Goal: Information Seeking & Learning: Find specific fact

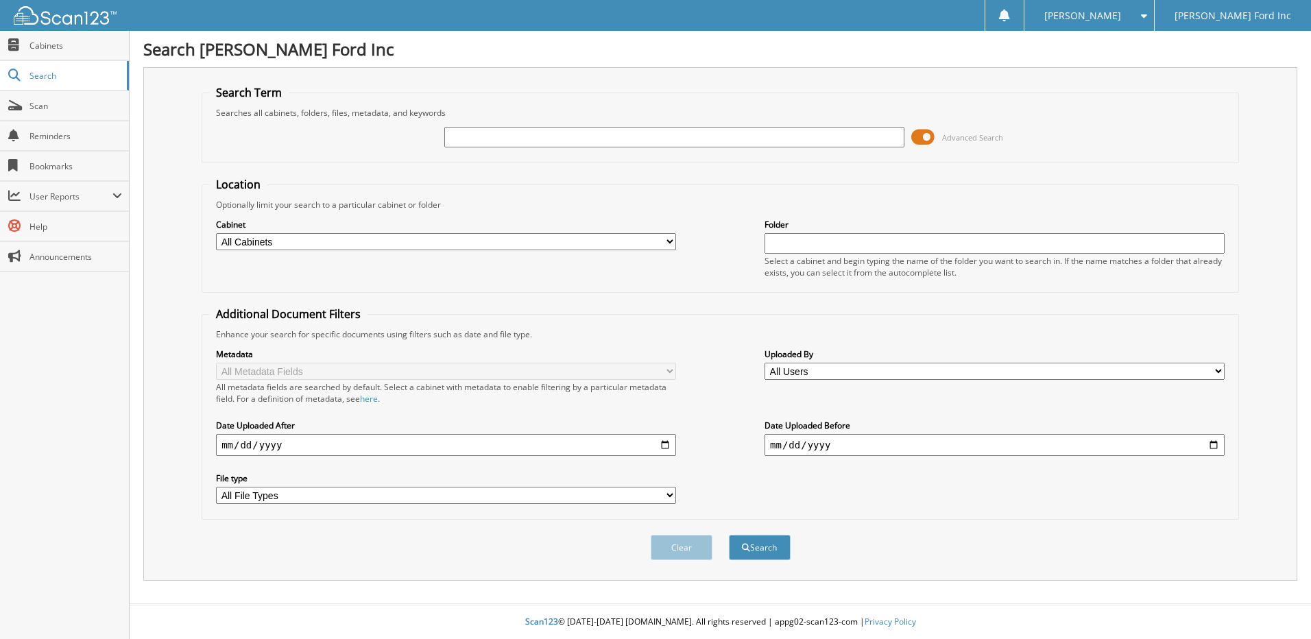
click at [568, 143] on input "text" at bounding box center [674, 137] width 460 height 21
click at [569, 140] on input "text" at bounding box center [674, 137] width 460 height 21
type input "512563"
click at [729, 535] on button "Search" at bounding box center [760, 547] width 62 height 25
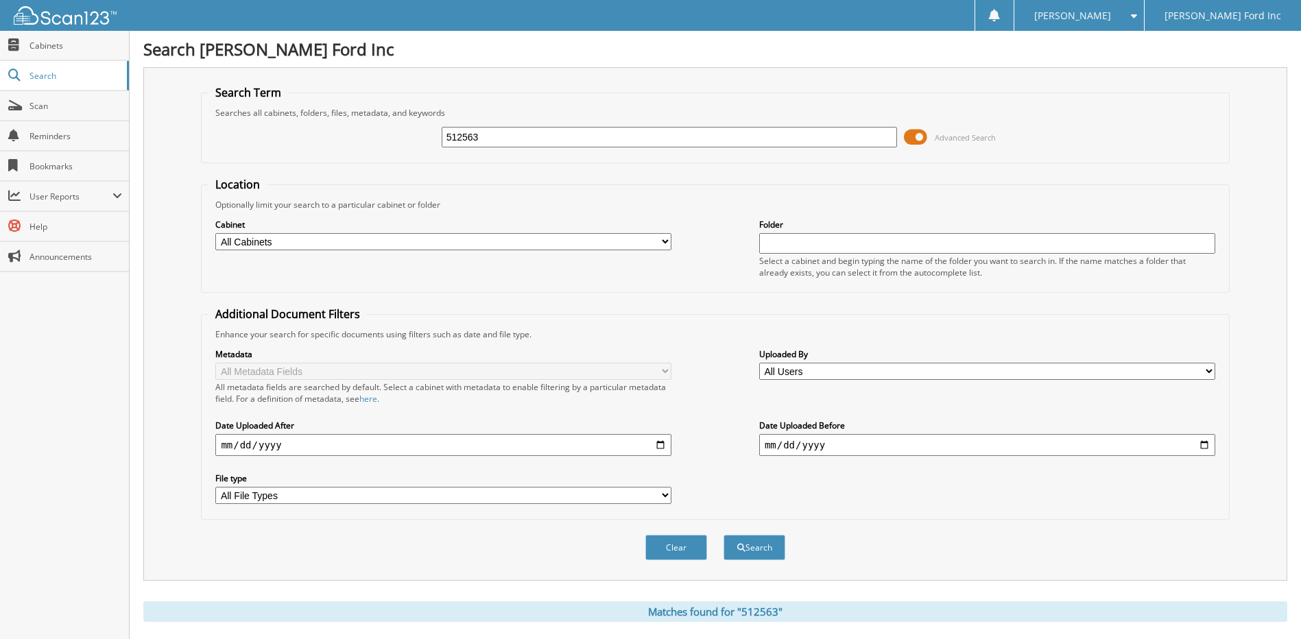
drag, startPoint x: 512, startPoint y: 143, endPoint x: 347, endPoint y: 136, distance: 164.7
click at [349, 136] on div "512563 Advanced Search" at bounding box center [714, 137] width 1013 height 37
type input "512301"
click at [723, 535] on button "Search" at bounding box center [754, 547] width 62 height 25
